Goal: Book appointment/travel/reservation

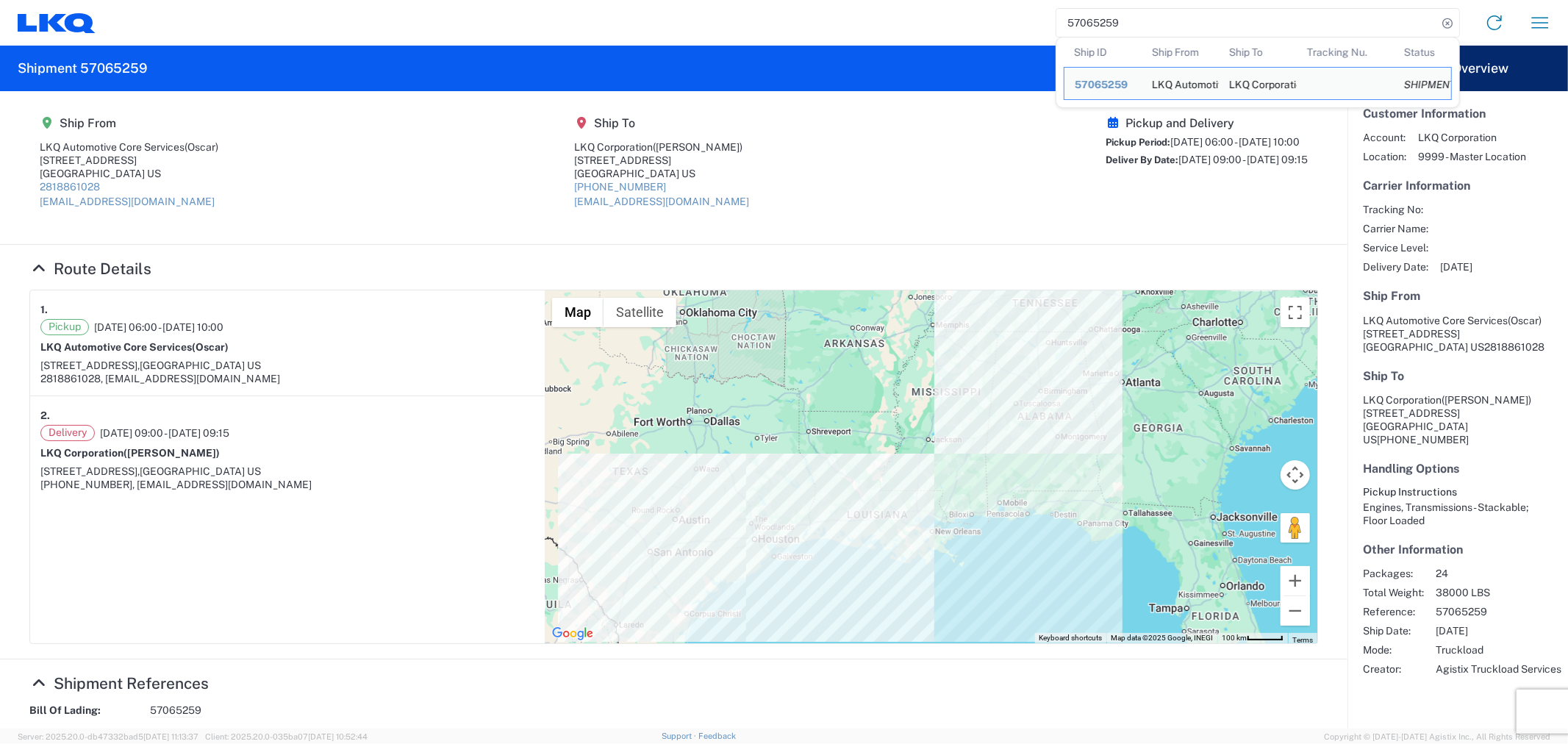
click at [788, 178] on agx-shipment-main-routing-info "Ship From LKQ Automotive Core Services (Oscar) [STREET_ADDRESS] US 2818861028 […" at bounding box center [674, 167] width 1289 height 123
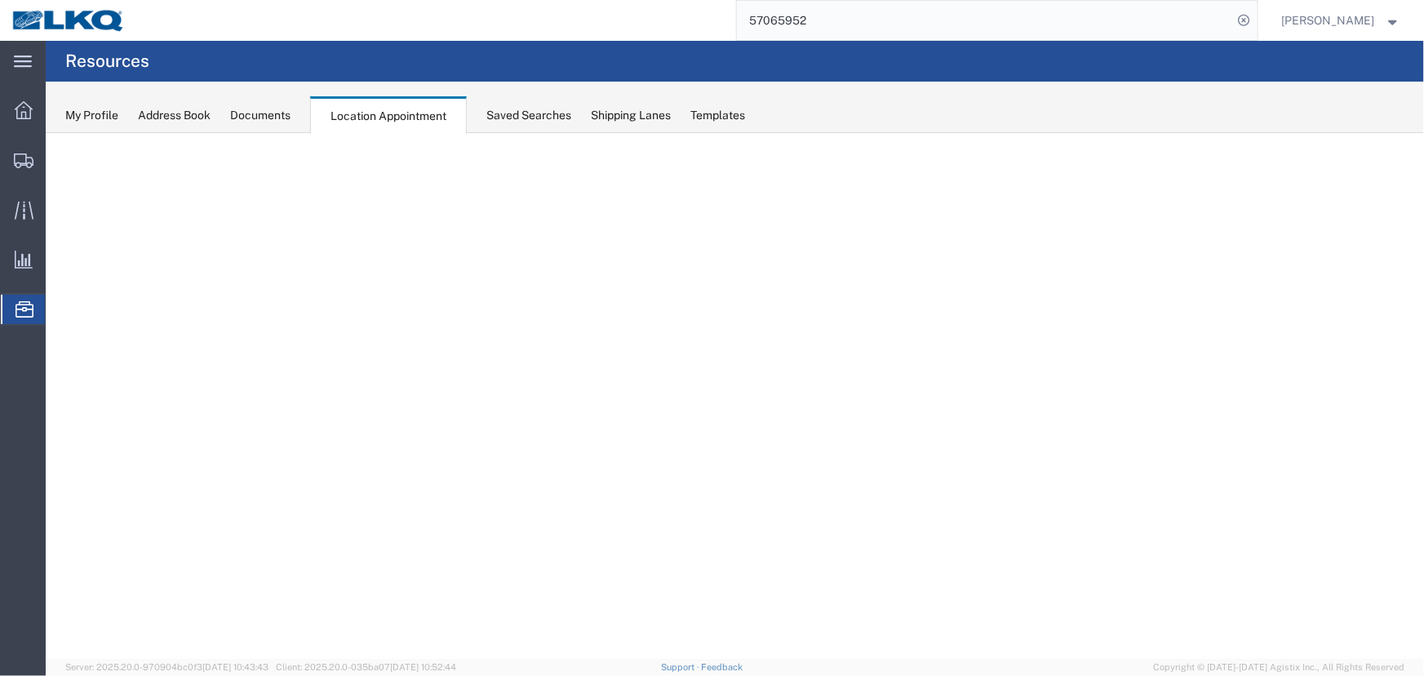
select select "27634"
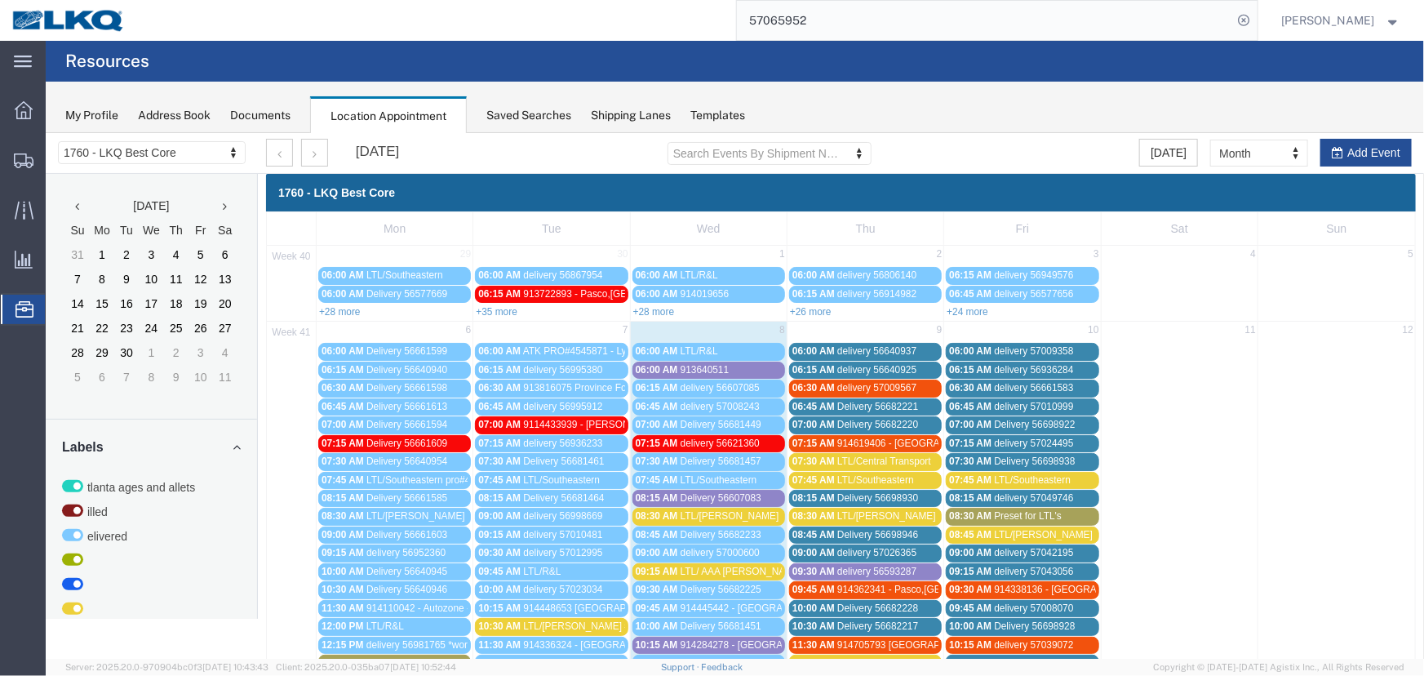
scroll to position [352, 0]
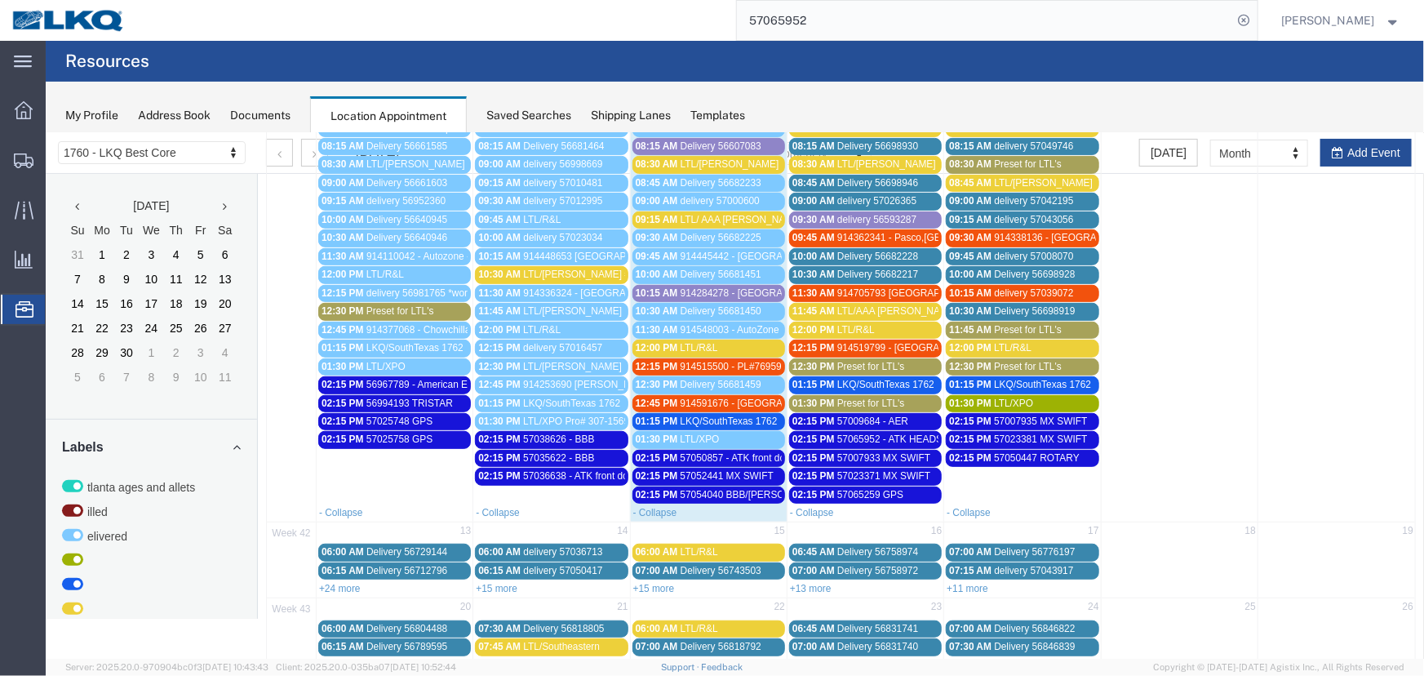
click at [733, 491] on span "57054040 BBB/JEFF" at bounding box center [754, 493] width 148 height 11
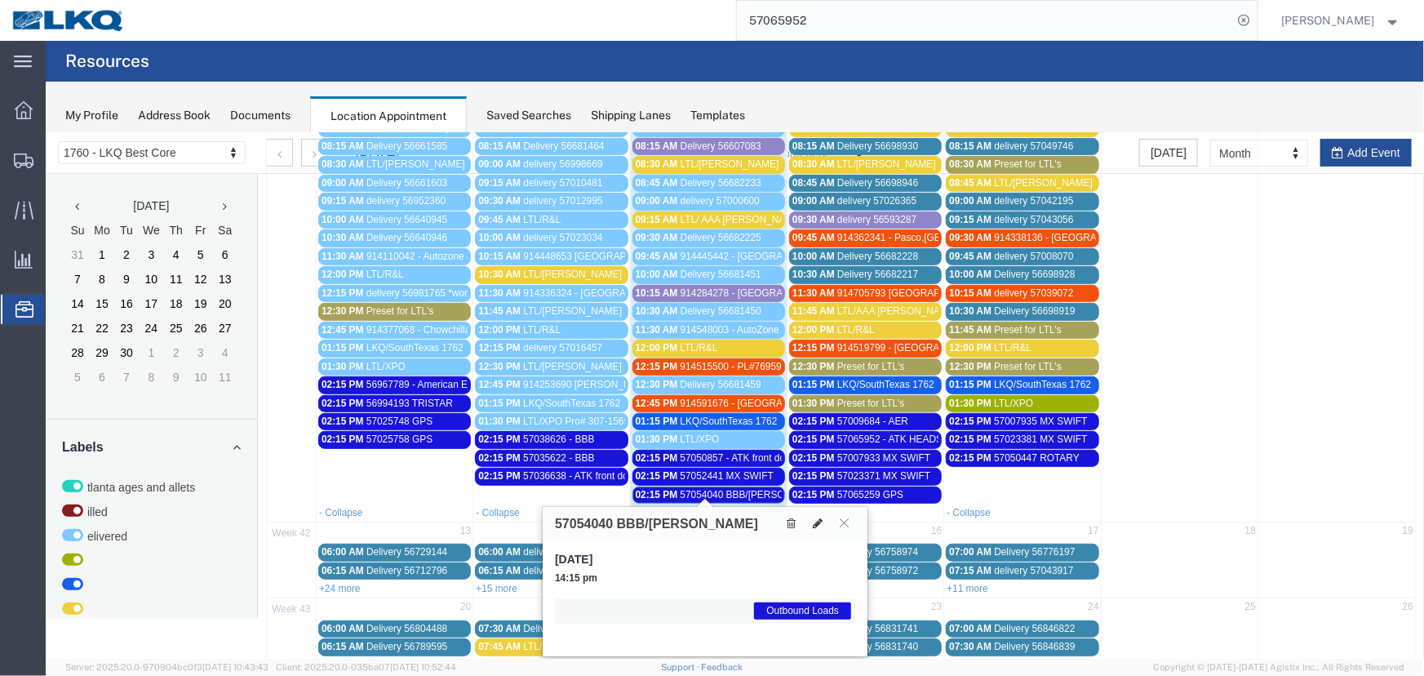
click at [815, 521] on icon at bounding box center [817, 521] width 10 height 11
select select "1"
select select "80"
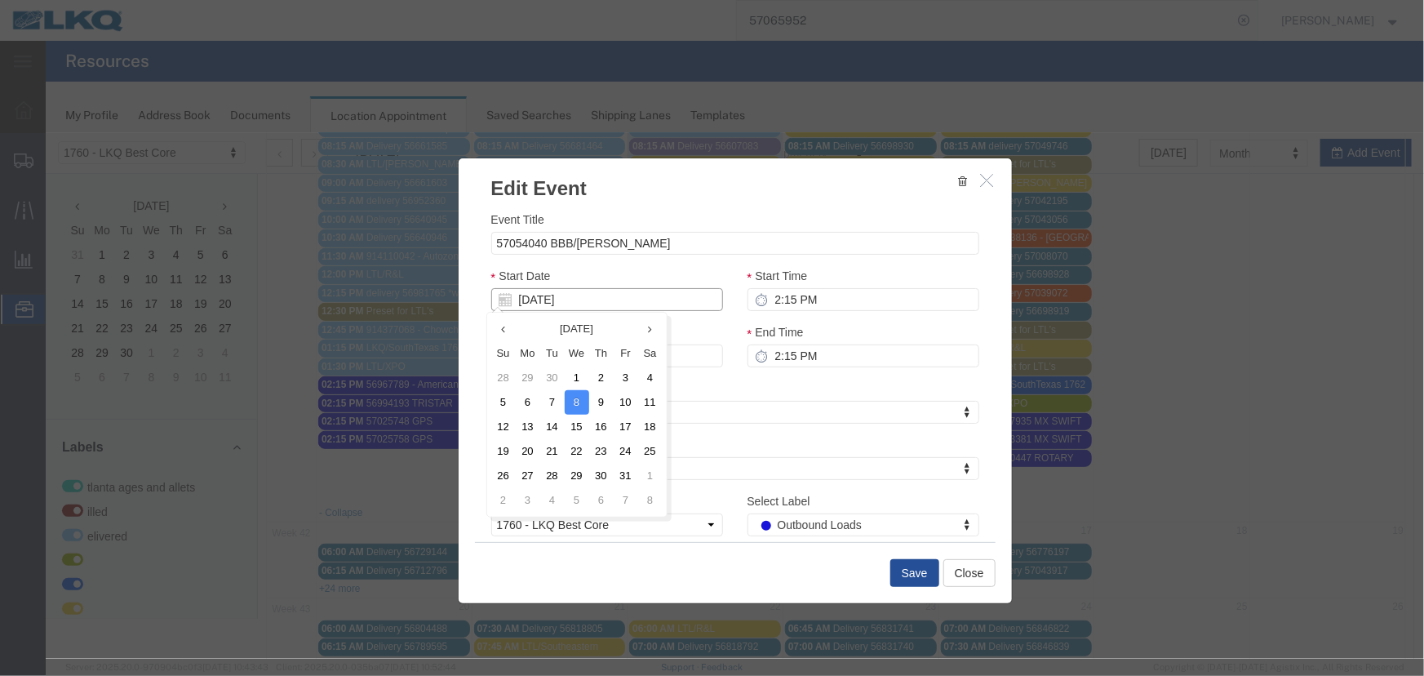
drag, startPoint x: 546, startPoint y: 304, endPoint x: 556, endPoint y: 309, distance: 10.9
click at [546, 304] on input "10/08/2025" at bounding box center [606, 298] width 232 height 23
click at [551, 352] on th "Tu" at bounding box center [551, 352] width 24 height 24
drag, startPoint x: 600, startPoint y: 407, endPoint x: 764, endPoint y: 383, distance: 165.8
click at [602, 407] on td "9" at bounding box center [600, 401] width 24 height 24
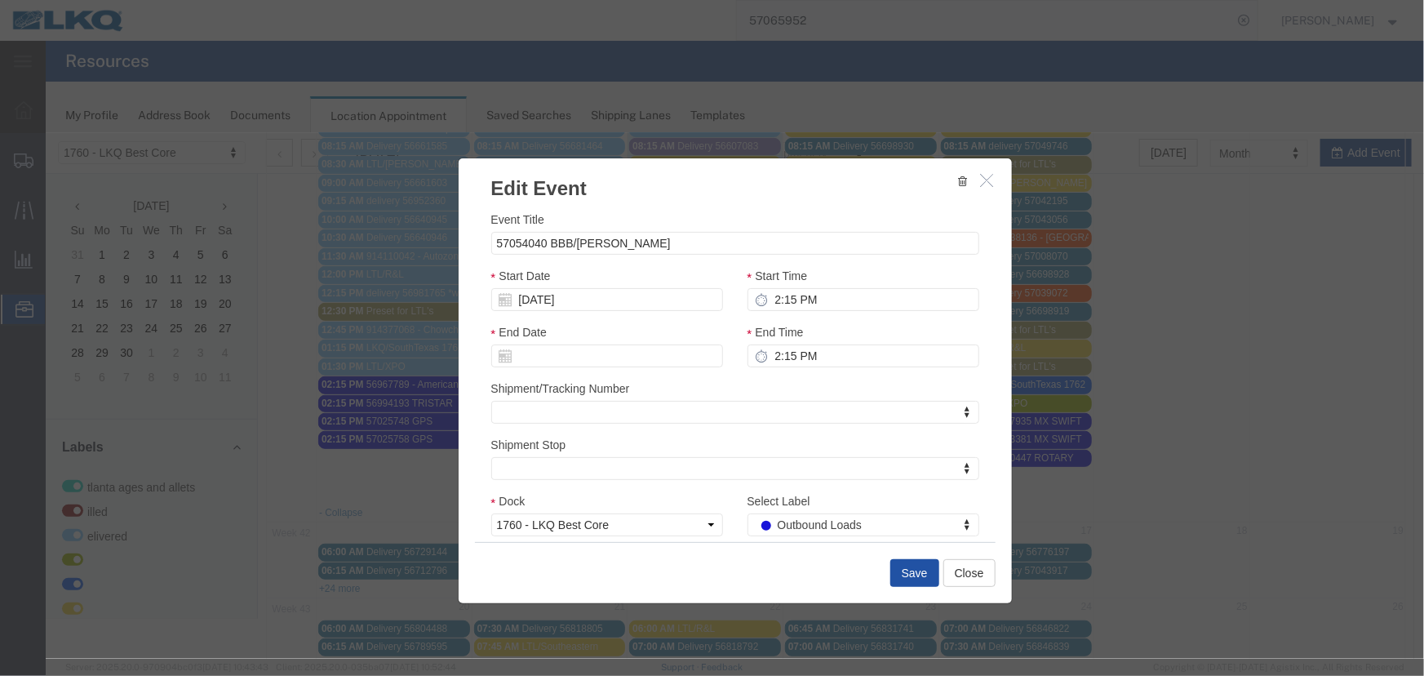
click at [916, 573] on button "Save" at bounding box center [913, 572] width 49 height 28
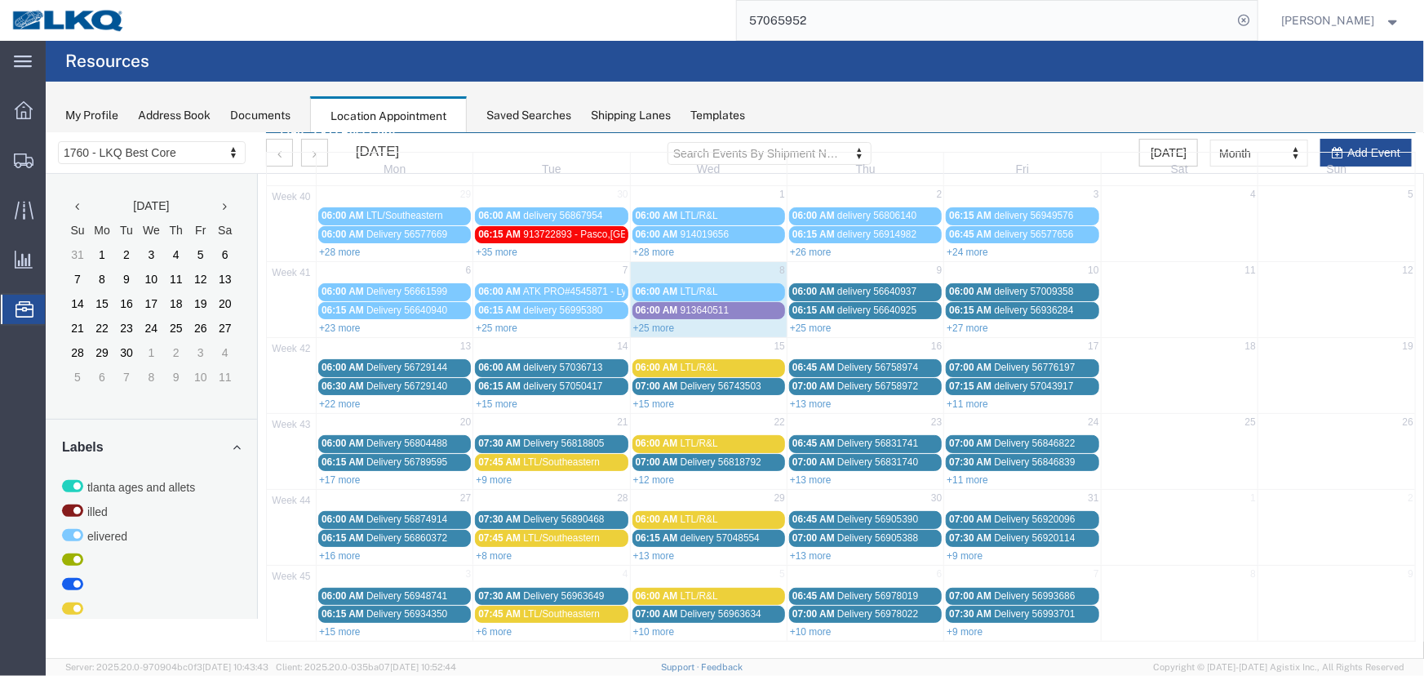
scroll to position [0, 0]
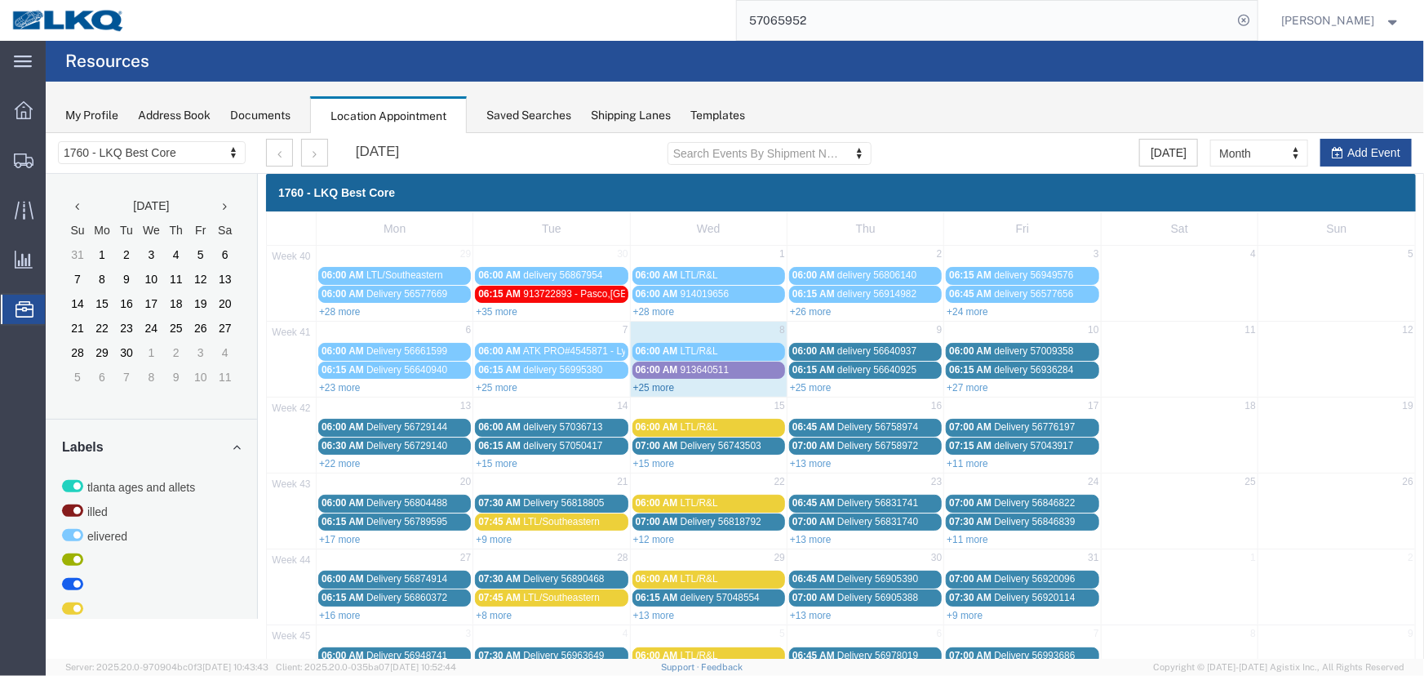
click at [657, 386] on link "+25 more" at bounding box center [653, 386] width 42 height 11
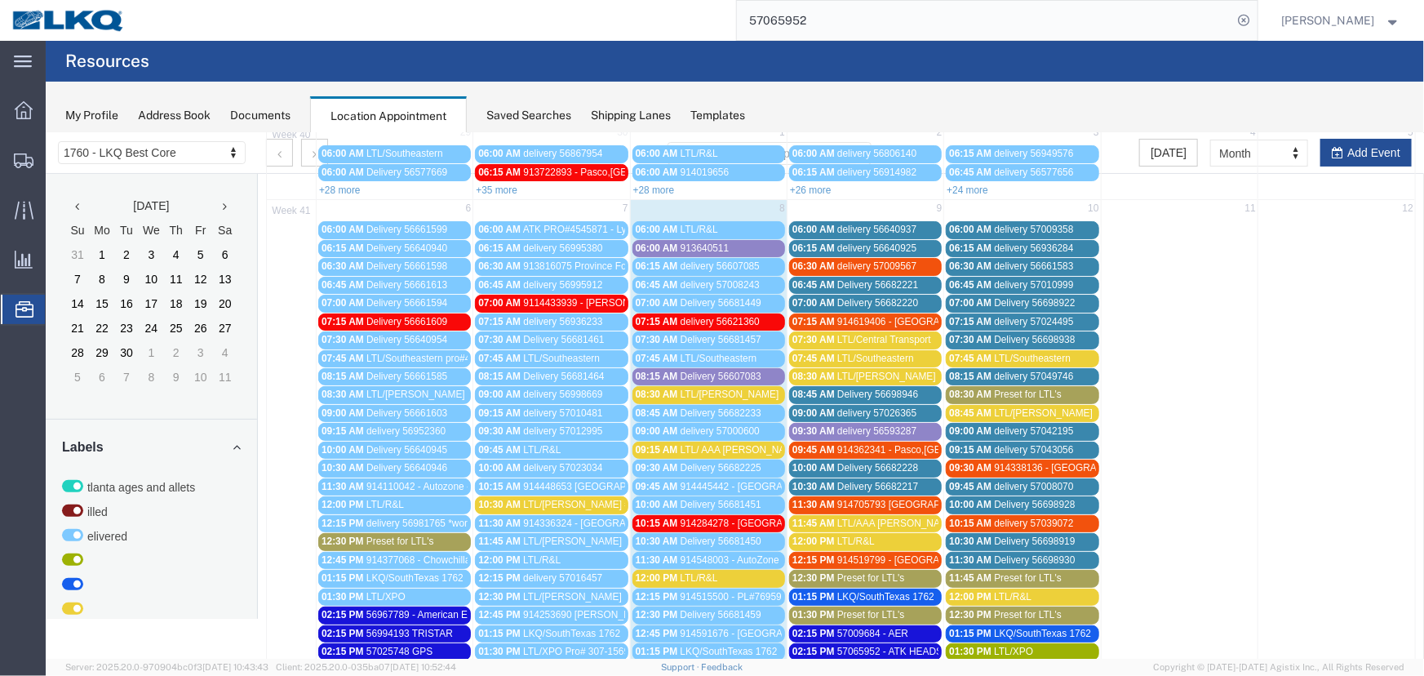
scroll to position [297, 0]
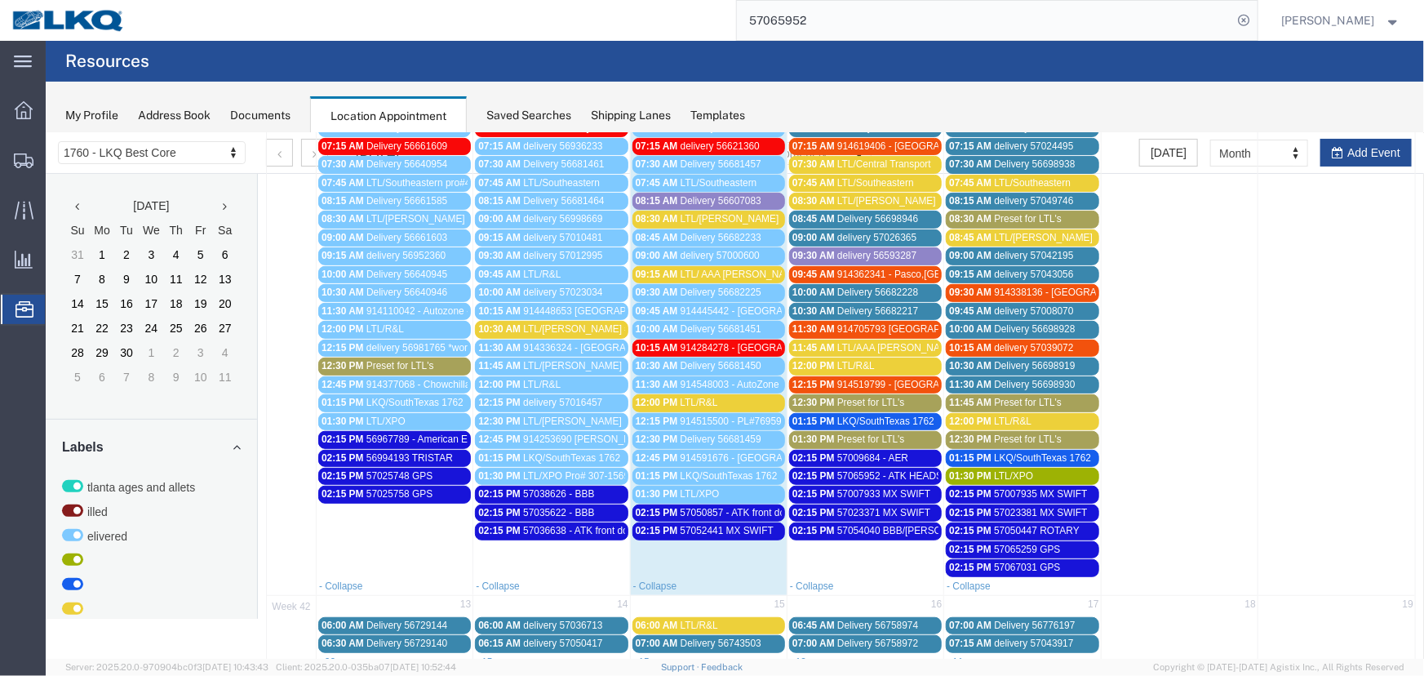
click at [741, 346] on span "914284278 - Hazleton, PA - Rudolph Freight" at bounding box center [856, 346] width 353 height 11
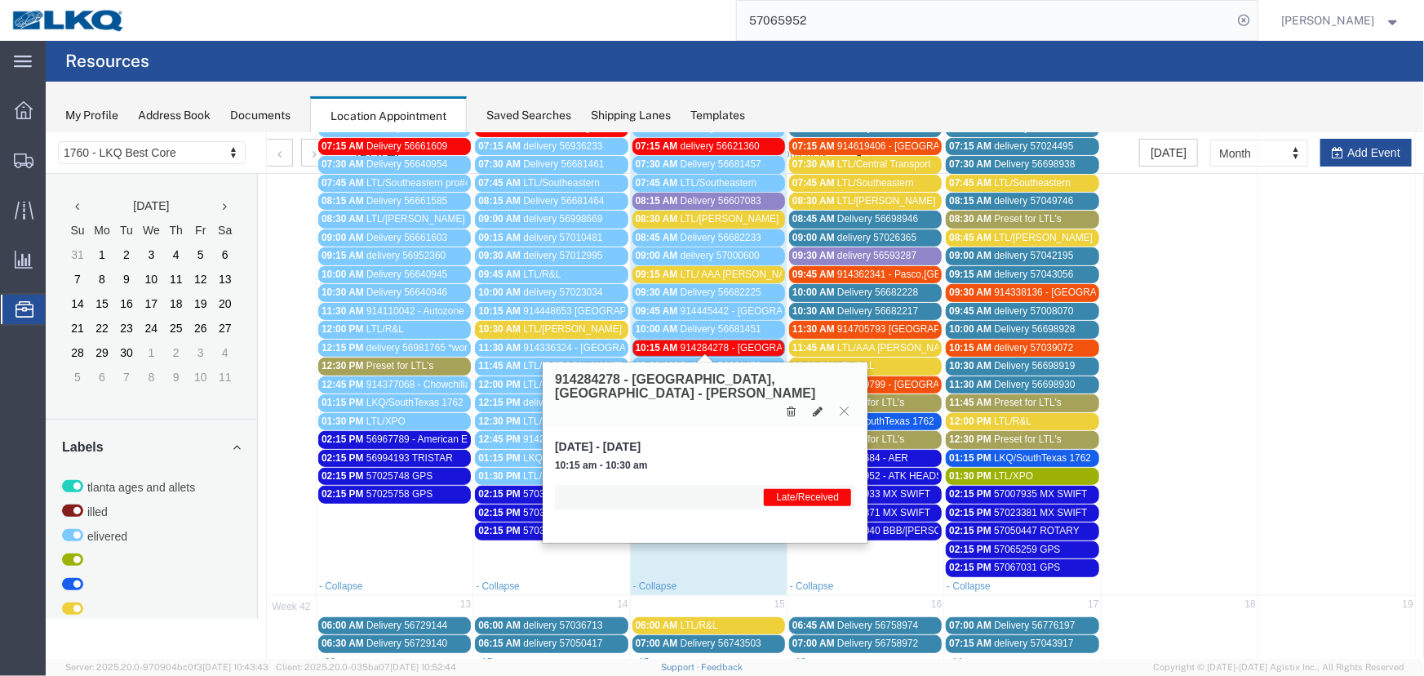
click at [683, 342] on span "914284278 - Hazleton, PA - Rudolph Freight" at bounding box center [856, 346] width 353 height 11
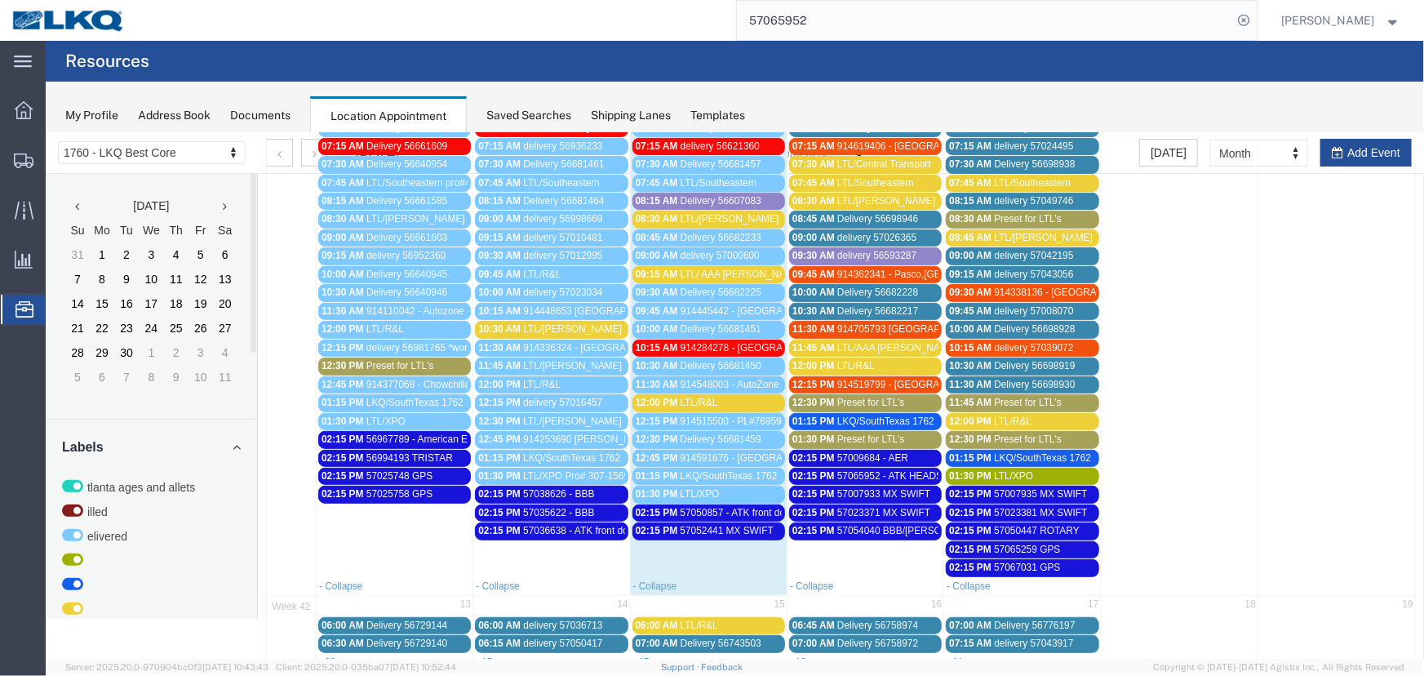
click at [698, 344] on span "914284278 - Hazleton, PA - Rudolph Freight" at bounding box center [856, 346] width 353 height 11
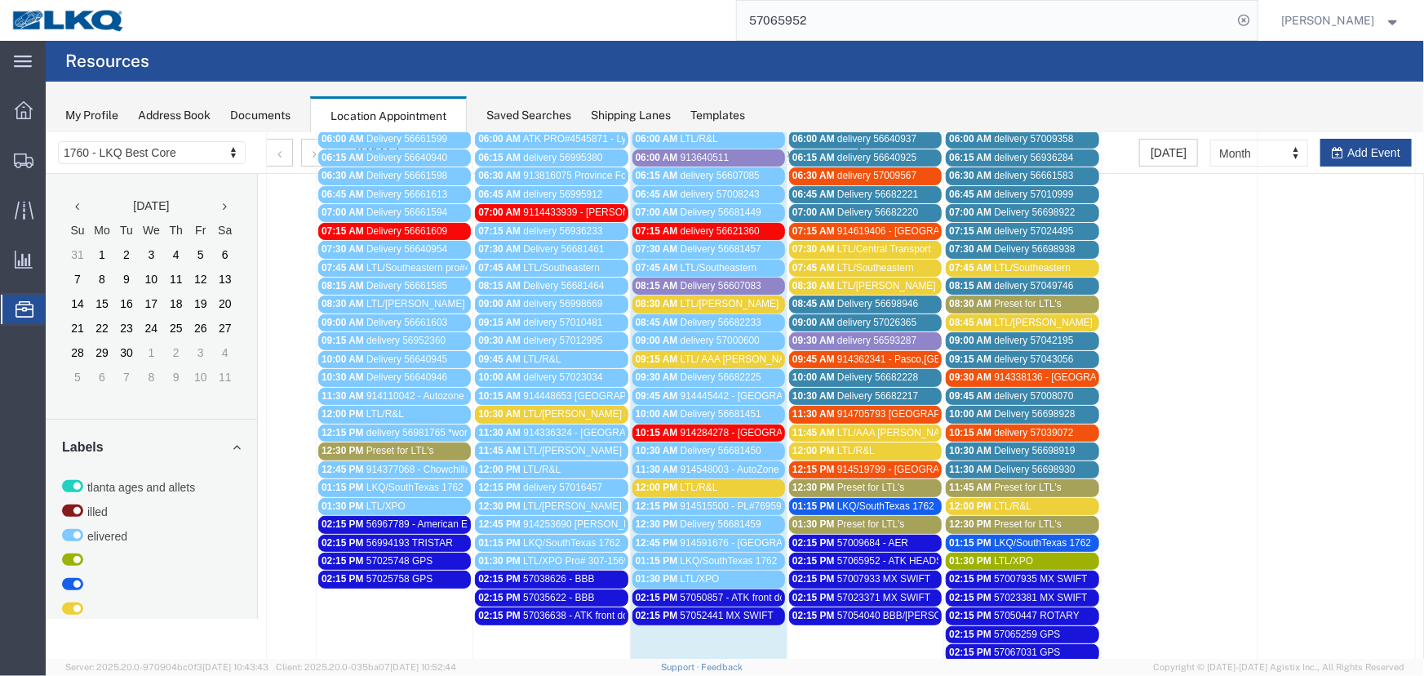
scroll to position [223, 0]
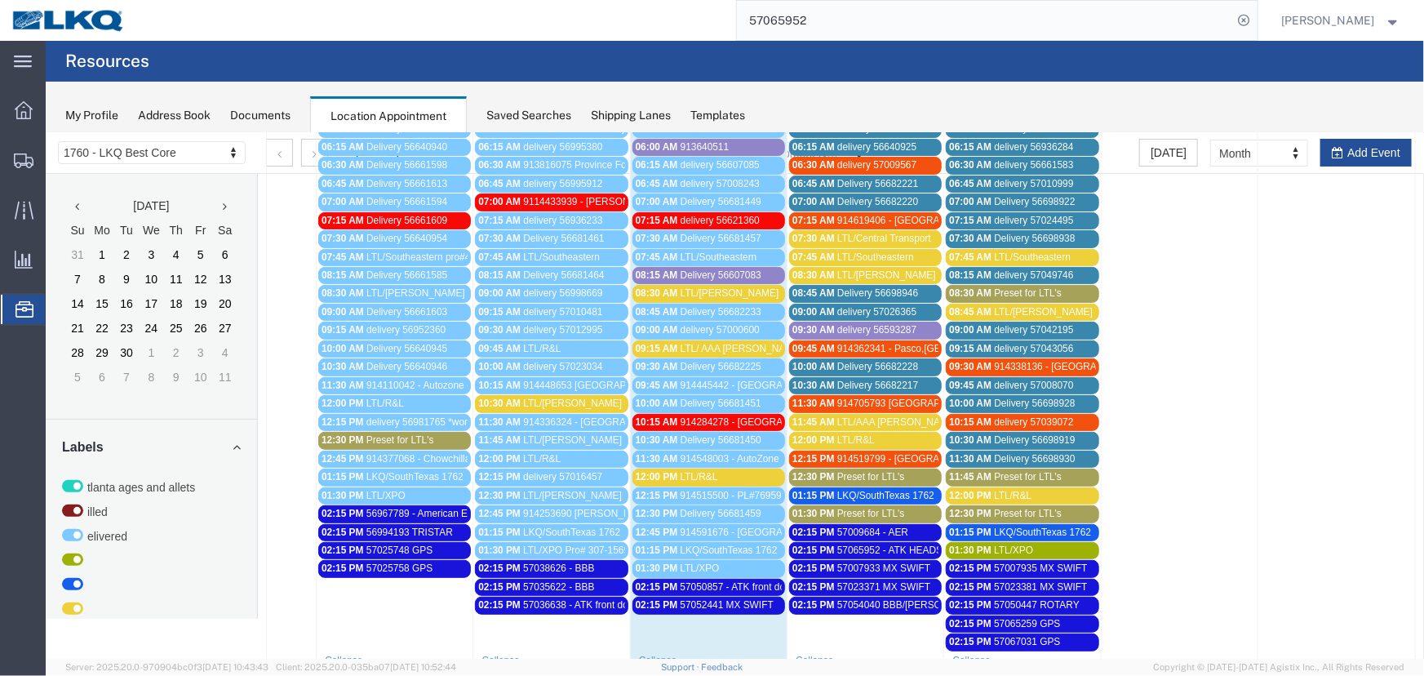
click at [881, 473] on span "Preset for LTL's" at bounding box center [870, 475] width 68 height 11
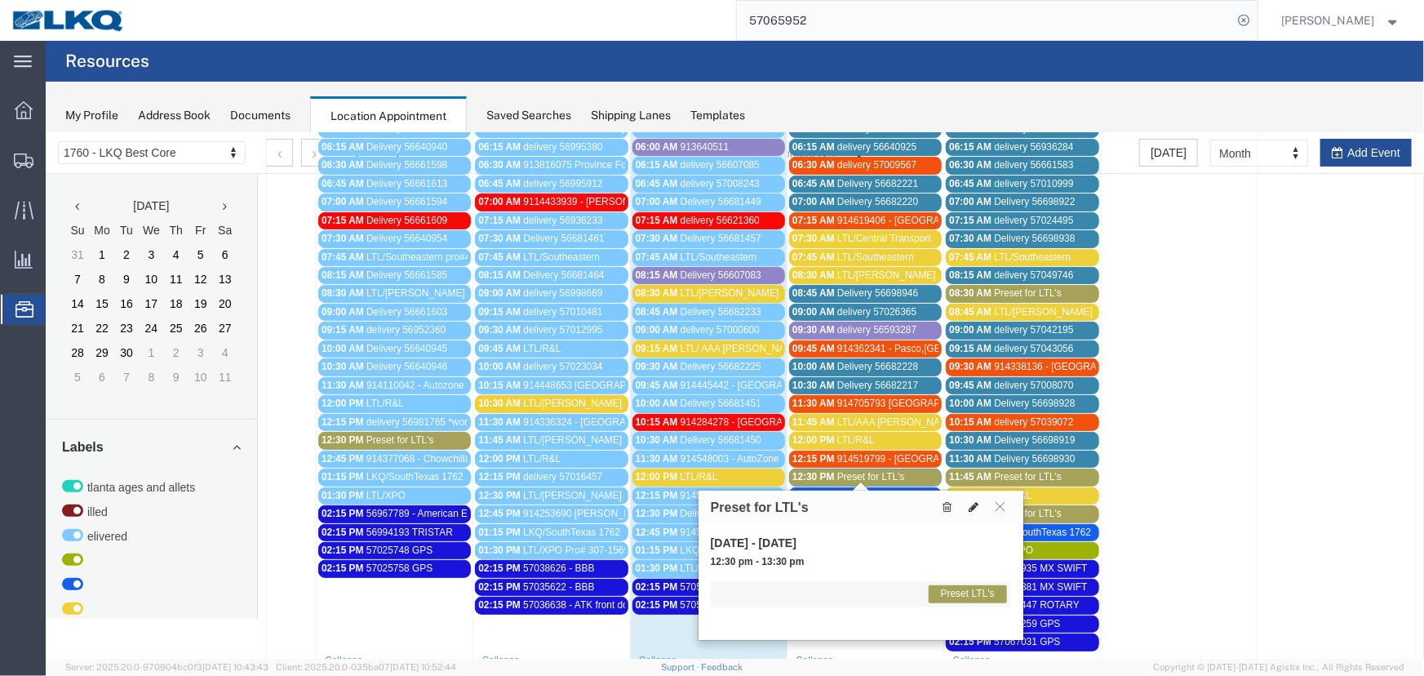
click at [970, 503] on icon at bounding box center [973, 505] width 10 height 11
select select "1"
select select "420"
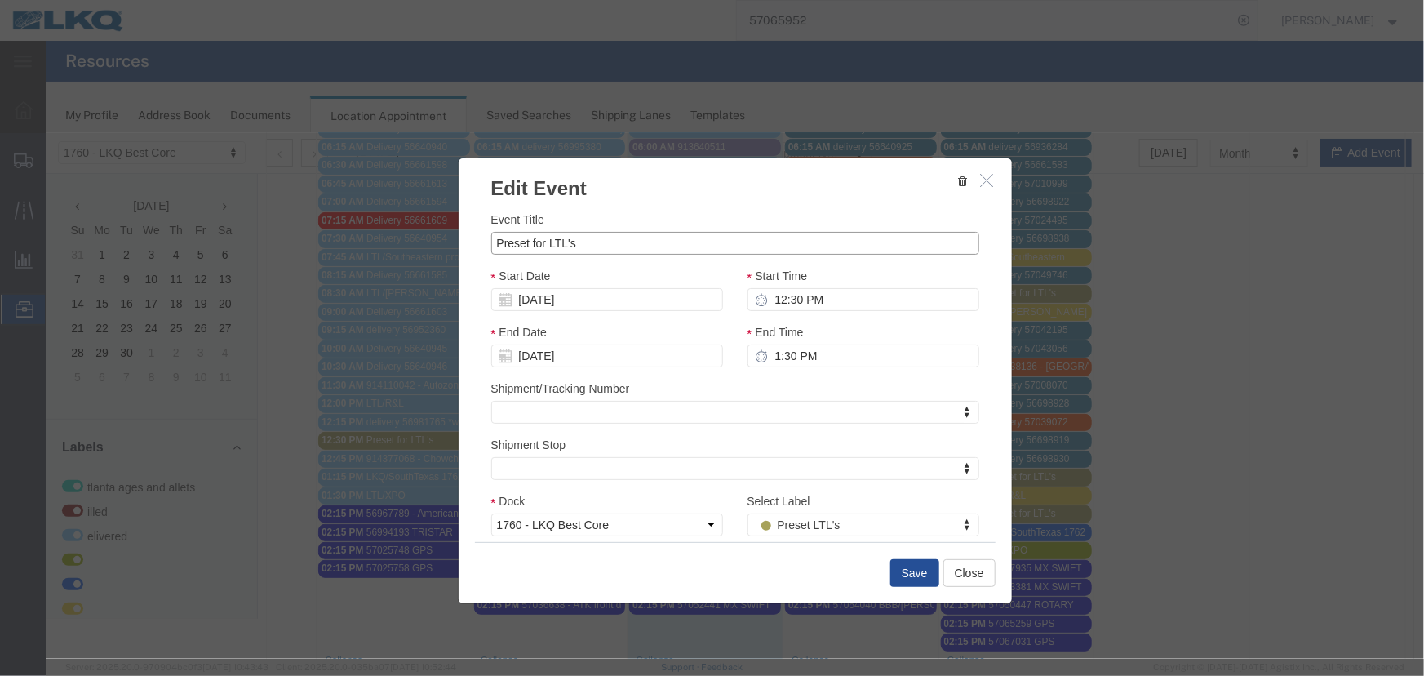
drag, startPoint x: 578, startPoint y: 242, endPoint x: 358, endPoint y: 247, distance: 220.3
click at [359, 247] on div "Edit Event Event Title Preset for LTL's Start Date 10/09/2025 Start Time 12:30 …" at bounding box center [734, 394] width 1378 height 525
type input "LTL/Saia"
click at [835, 449] on div "Shipment Stop Shipment Stop Shipment Stop" at bounding box center [734, 457] width 488 height 44
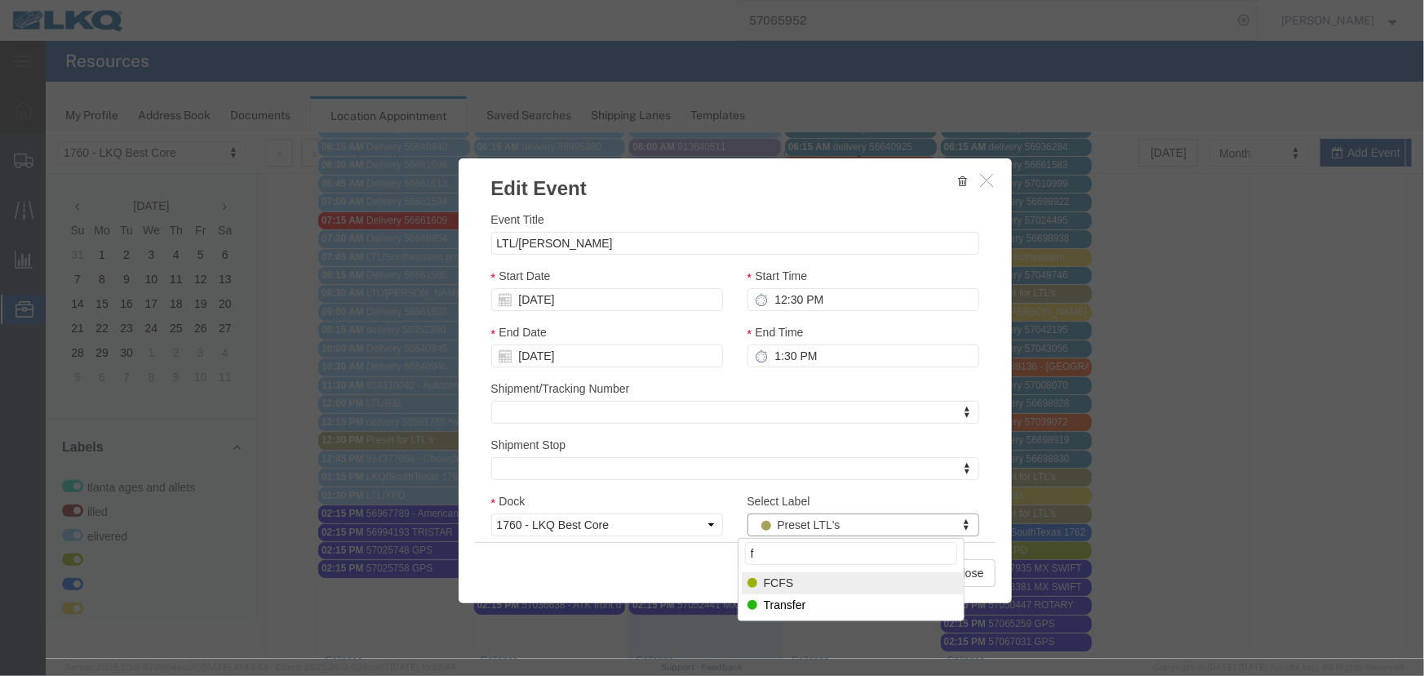
type input "f"
select select "180"
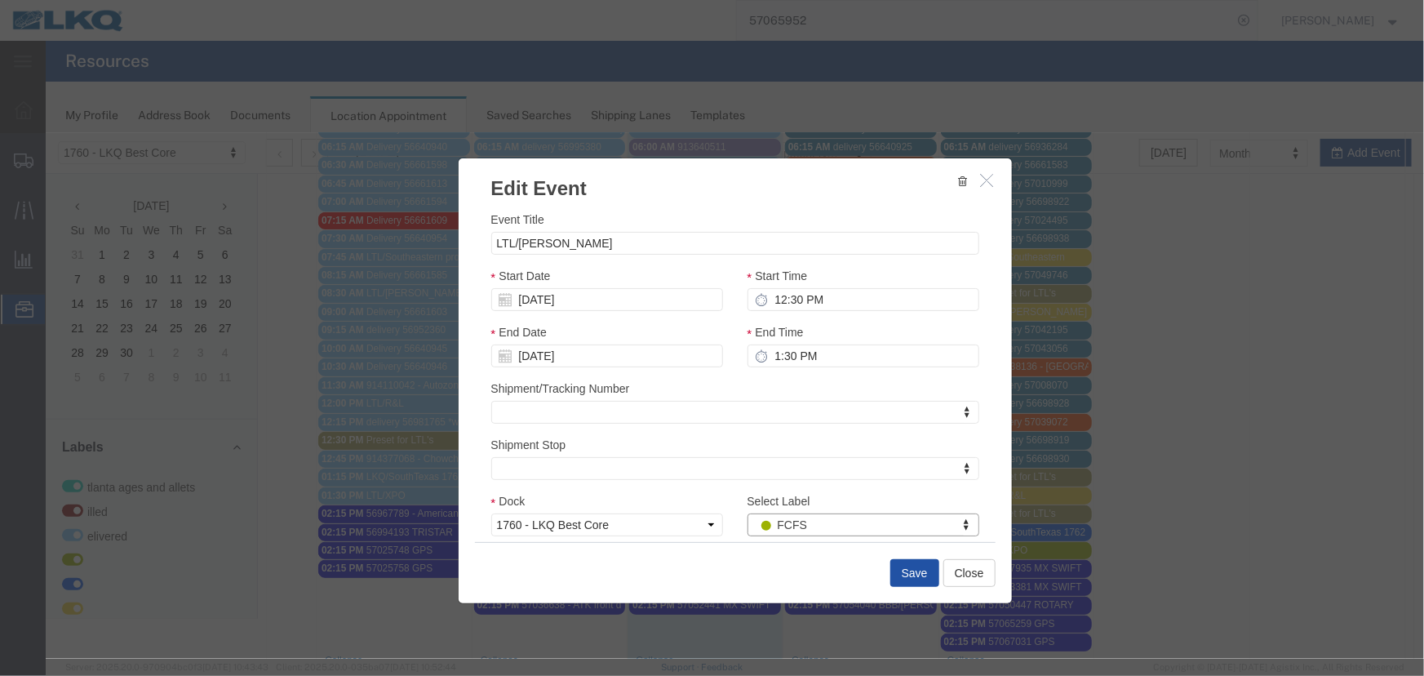
click at [902, 567] on button "Save" at bounding box center [913, 572] width 49 height 28
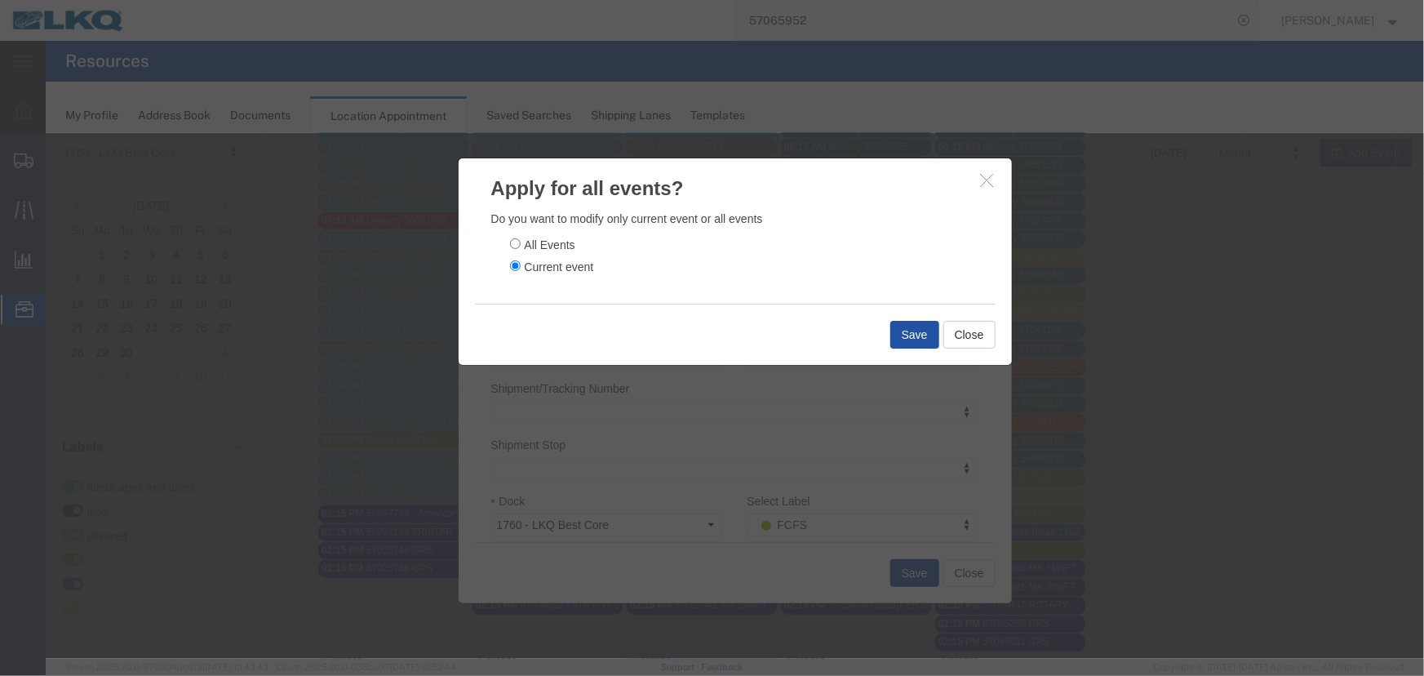
click at [911, 332] on button "Save" at bounding box center [913, 334] width 49 height 28
